Goal: Task Accomplishment & Management: Manage account settings

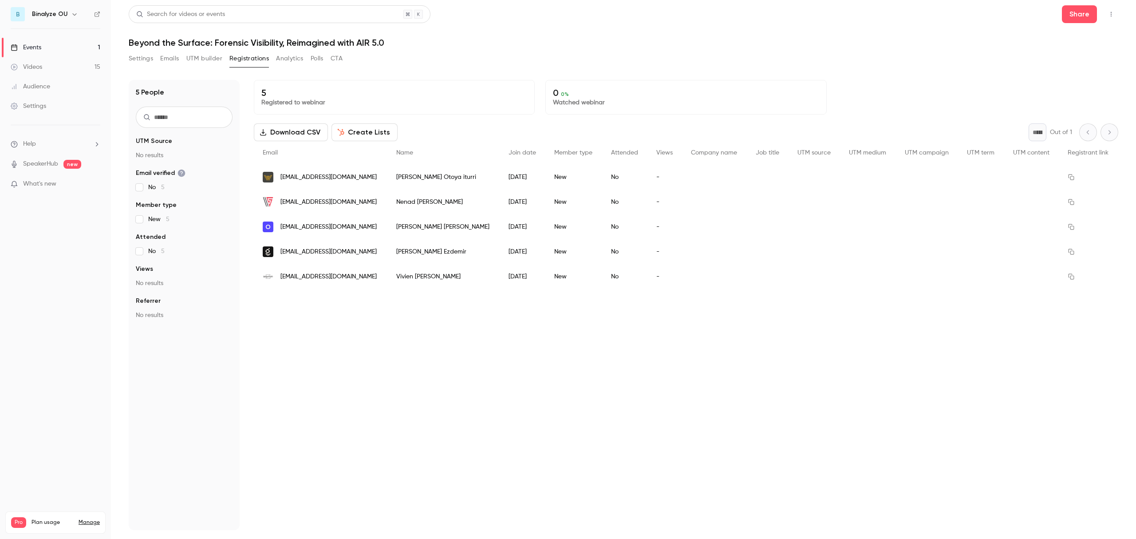
click at [170, 61] on button "Emails" at bounding box center [169, 58] width 19 height 14
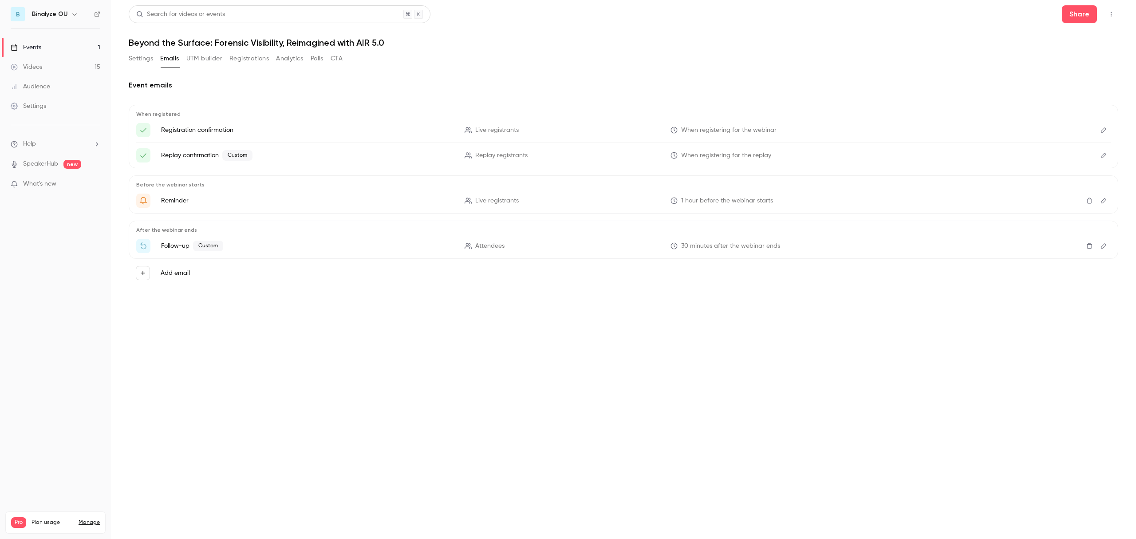
click at [1101, 129] on icon "Edit" at bounding box center [1103, 130] width 7 height 6
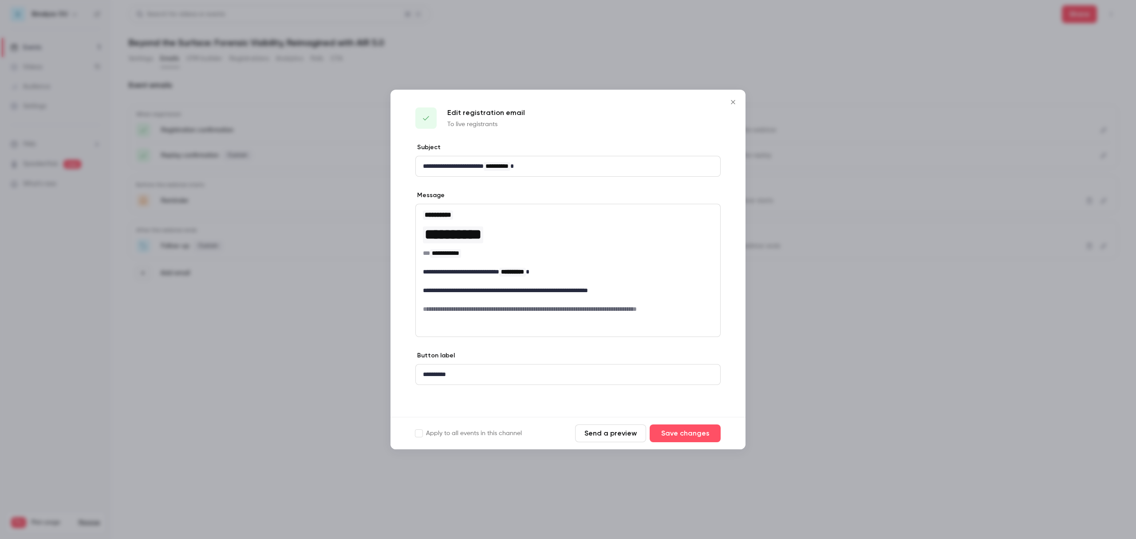
click at [572, 252] on h6 "**********" at bounding box center [568, 252] width 290 height 9
click at [472, 297] on p "To enrich screen reader interactions, please activate Accessibility in Grammarl…" at bounding box center [568, 299] width 290 height 9
click at [511, 287] on p "**********" at bounding box center [568, 290] width 290 height 9
drag, startPoint x: 468, startPoint y: 286, endPoint x: 558, endPoint y: 285, distance: 90.5
click at [558, 286] on p "**********" at bounding box center [568, 290] width 290 height 9
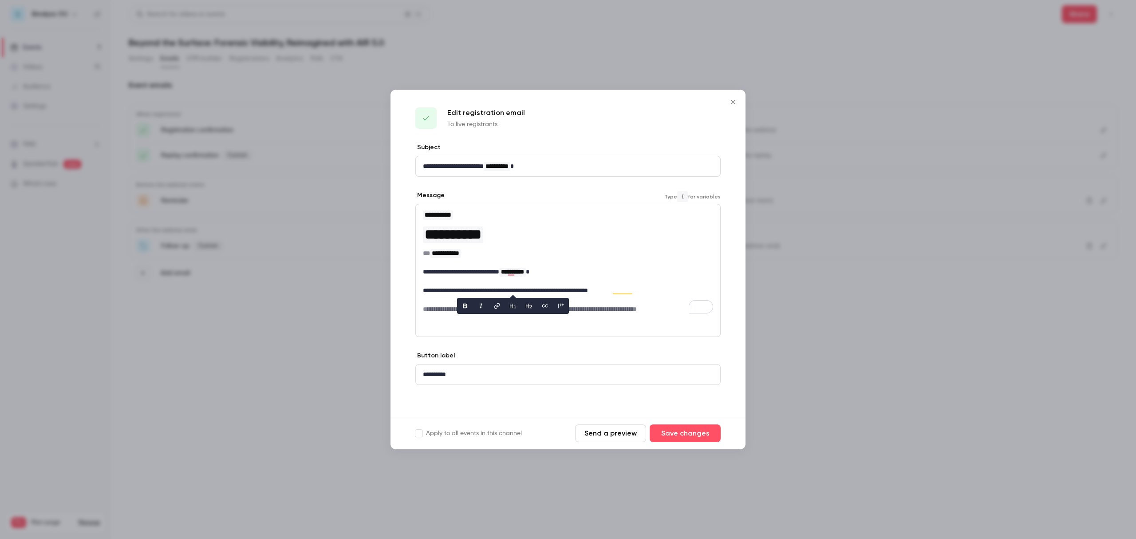
click at [440, 289] on p "**********" at bounding box center [568, 290] width 290 height 9
click at [613, 425] on button "Send a preview" at bounding box center [610, 433] width 71 height 18
click at [613, 279] on p "To enrich screen reader interactions, please activate Accessibility in Grammarl…" at bounding box center [568, 280] width 290 height 9
click at [646, 295] on p "To enrich screen reader interactions, please activate Accessibility in Grammarl…" at bounding box center [568, 299] width 290 height 9
click at [736, 98] on icon "Close" at bounding box center [733, 101] width 11 height 7
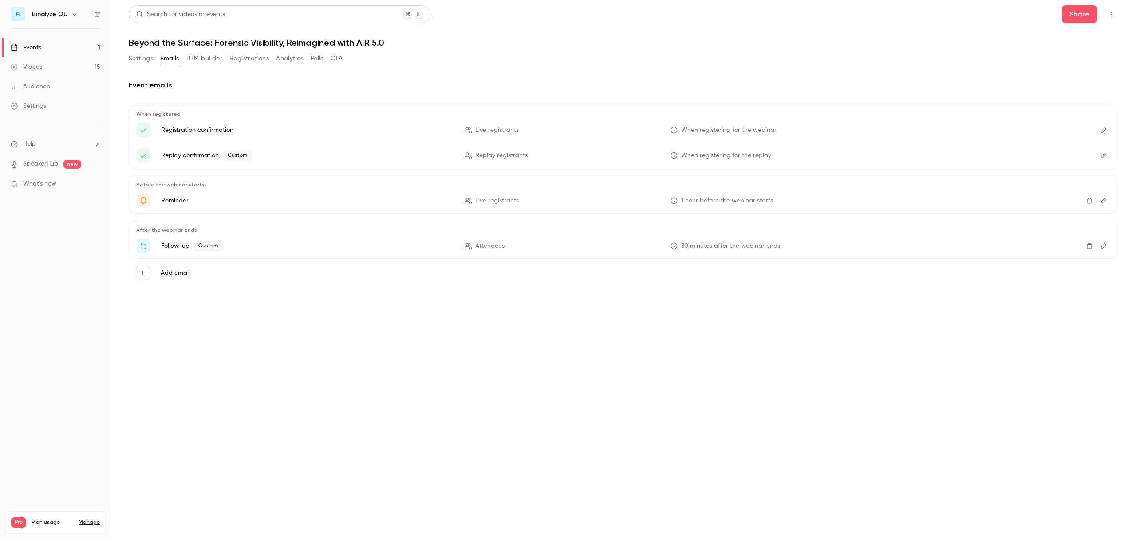
click at [1103, 155] on icon "Edit" at bounding box center [1103, 155] width 7 height 6
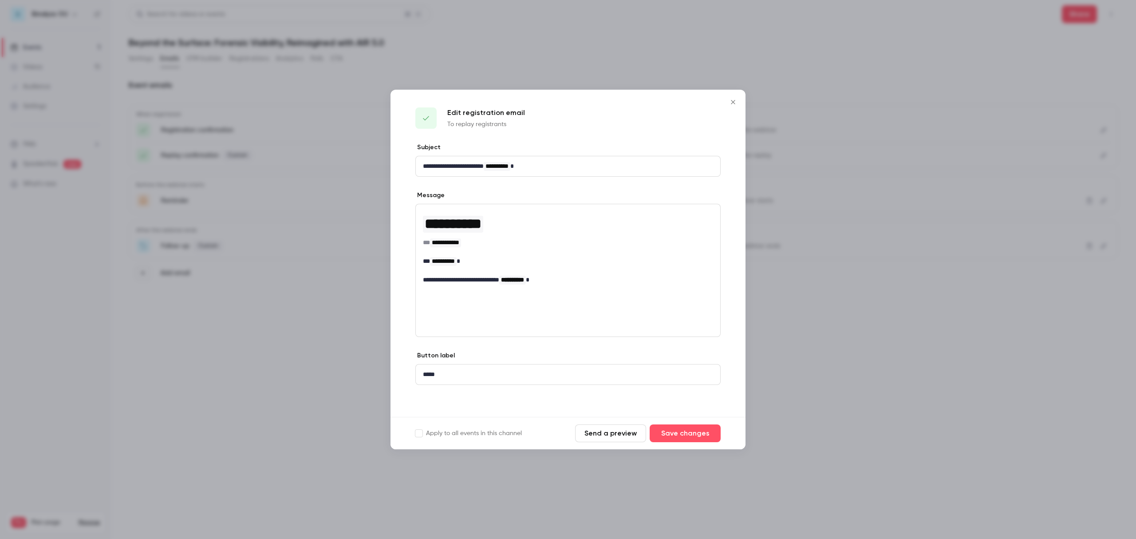
click at [586, 277] on p "**********" at bounding box center [568, 279] width 290 height 9
click at [738, 99] on icon "Close" at bounding box center [733, 101] width 11 height 7
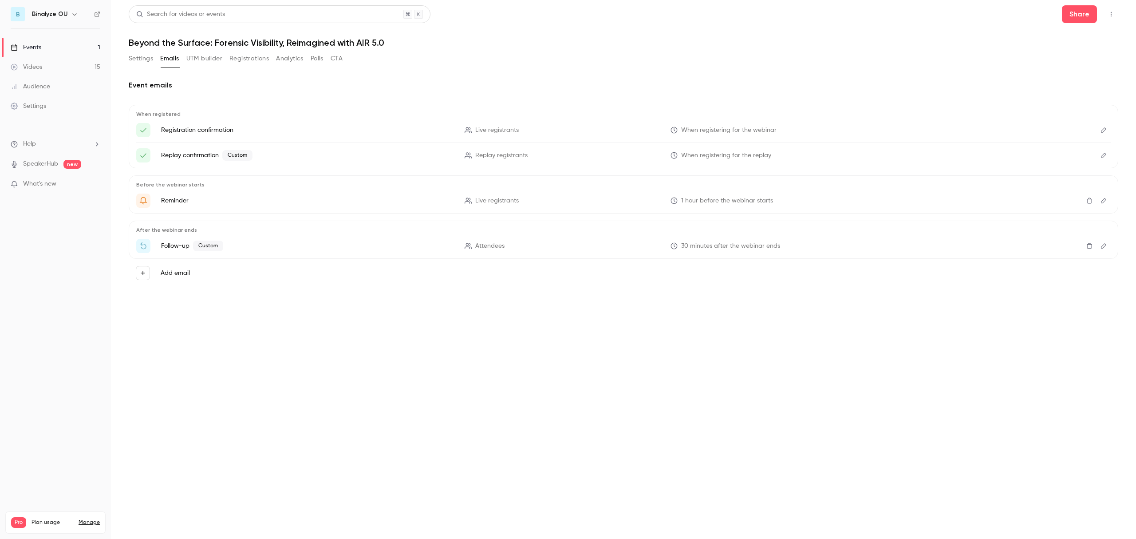
click at [1104, 154] on icon "Edit" at bounding box center [1103, 155] width 7 height 6
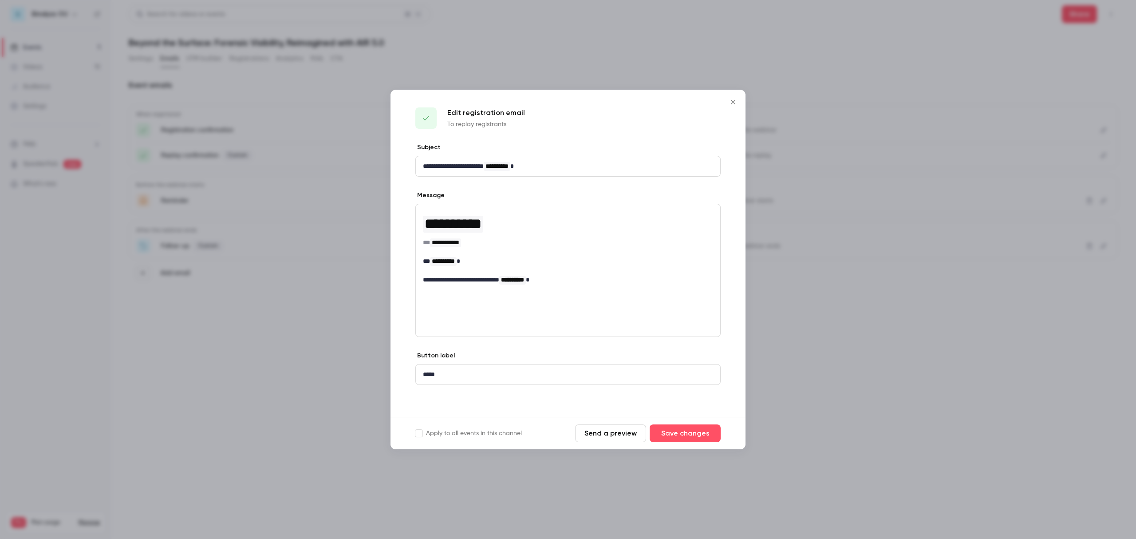
click at [728, 98] on icon "Close" at bounding box center [733, 101] width 11 height 7
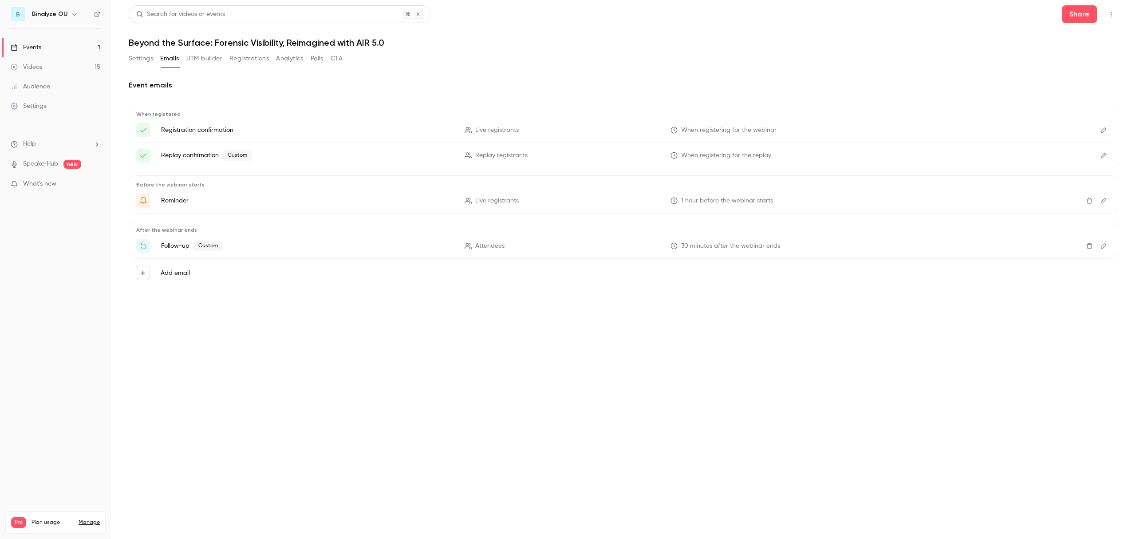
click at [143, 156] on icon "Here's your access link to {{ event_name }}!" at bounding box center [143, 155] width 8 height 8
click at [319, 402] on main "Search for videos or events Share Beyond the Surface: Forensic Visibility, Reim…" at bounding box center [623, 269] width 1025 height 539
click at [295, 63] on button "Analytics" at bounding box center [290, 58] width 28 height 14
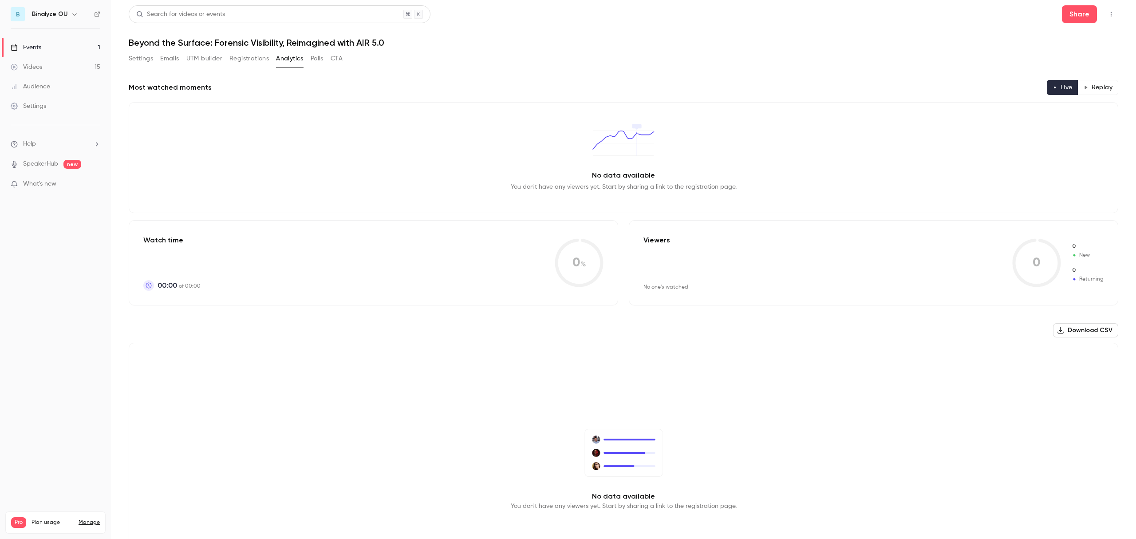
click at [319, 57] on button "Polls" at bounding box center [317, 58] width 13 height 14
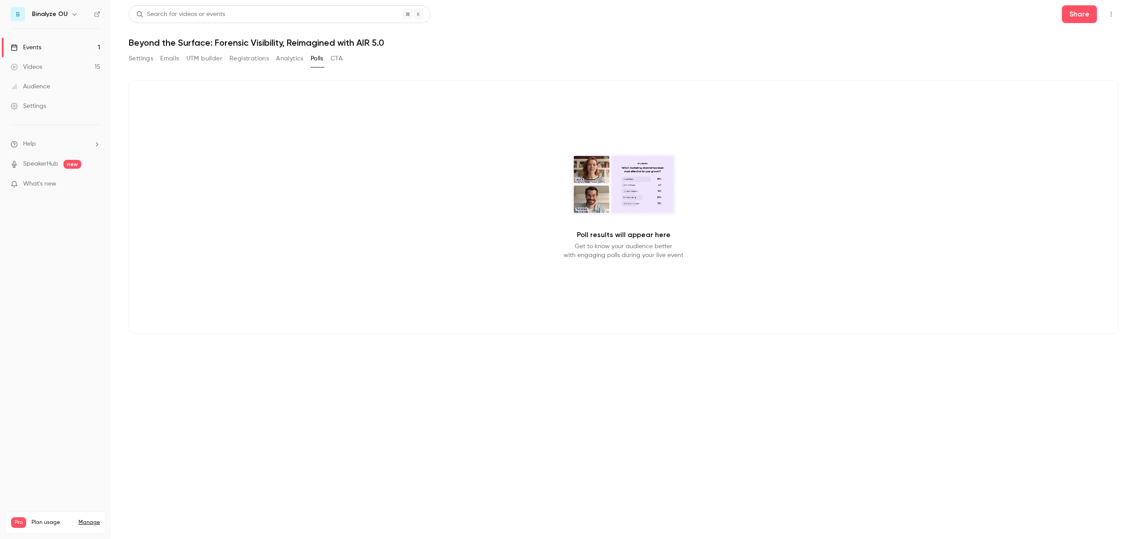
click at [335, 59] on button "CTA" at bounding box center [336, 58] width 12 height 14
click at [162, 58] on button "Emails" at bounding box center [169, 58] width 19 height 14
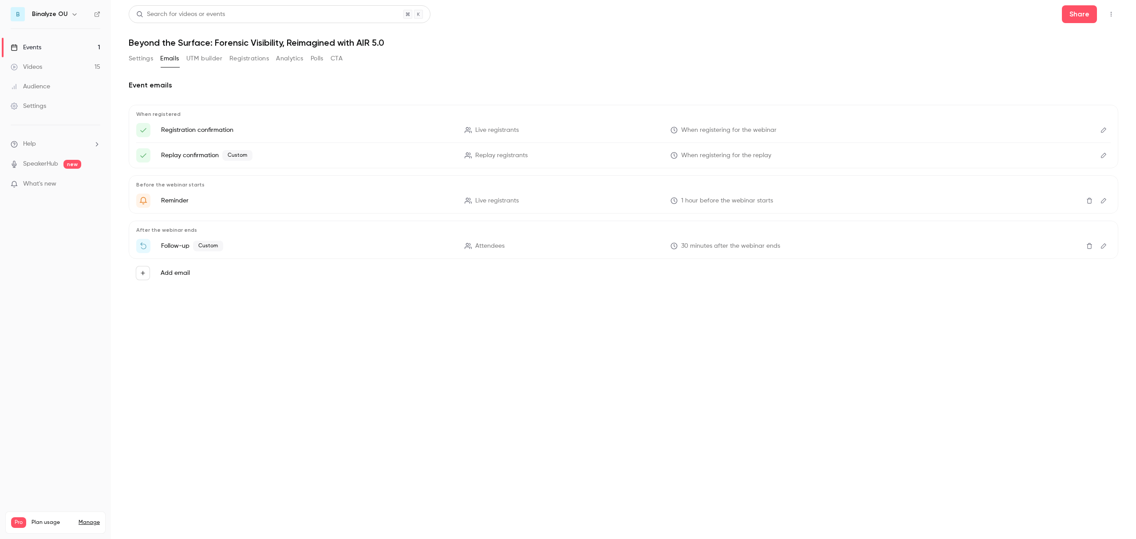
click at [200, 59] on button "UTM builder" at bounding box center [204, 58] width 36 height 14
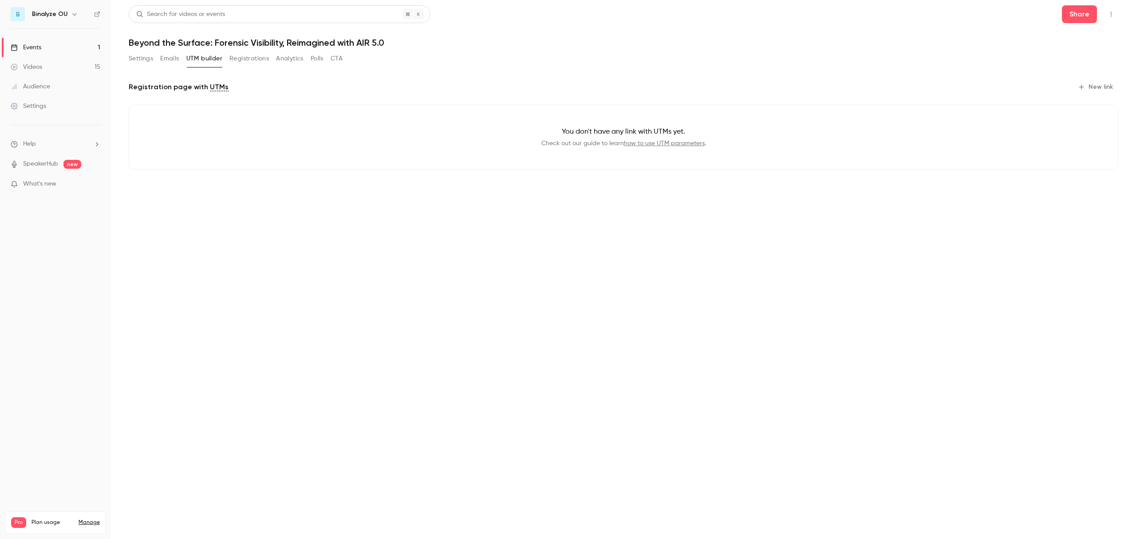
click at [140, 59] on button "Settings" at bounding box center [141, 58] width 24 height 14
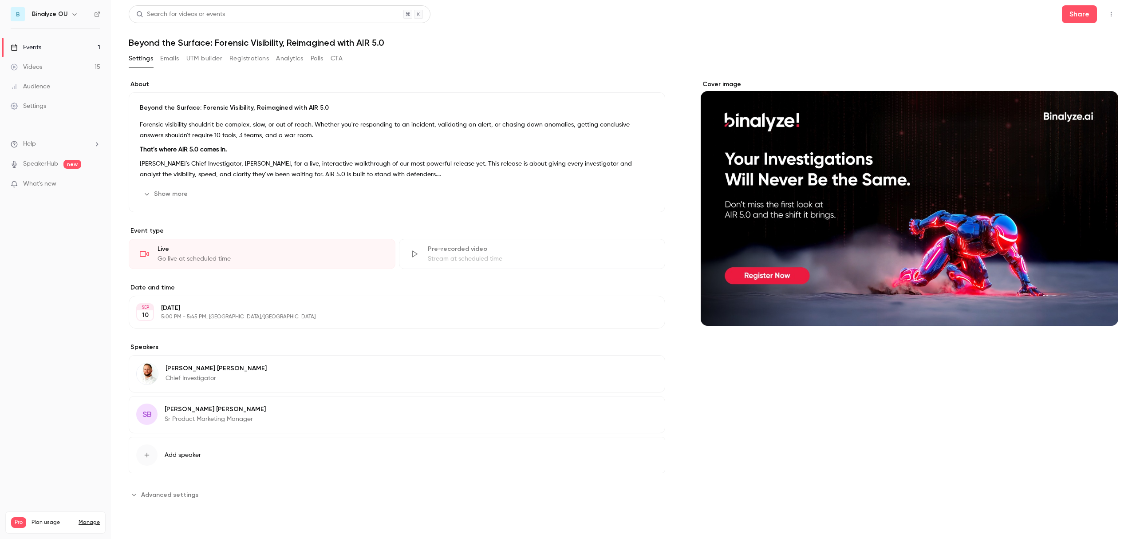
click at [906, 35] on header "Search for videos or events Share Beyond the Surface: Forensic Visibility, Reim…" at bounding box center [623, 26] width 989 height 43
